Goal: Information Seeking & Learning: Learn about a topic

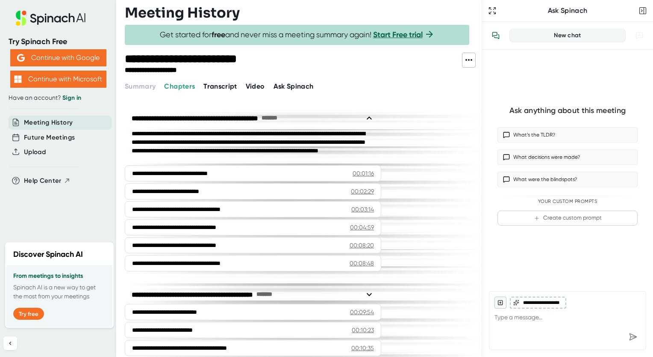
click at [227, 85] on span "Transcript" at bounding box center [221, 86] width 34 height 8
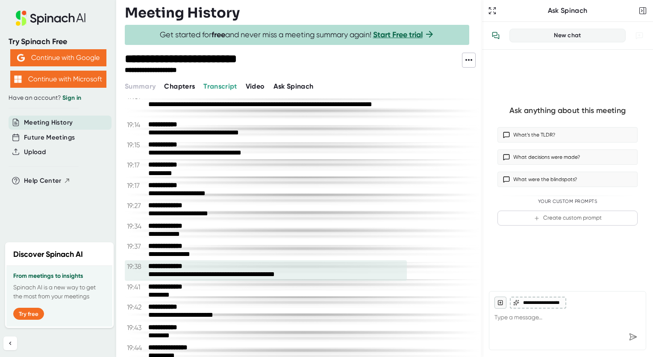
scroll to position [5892, 0]
